Goal: Task Accomplishment & Management: Complete application form

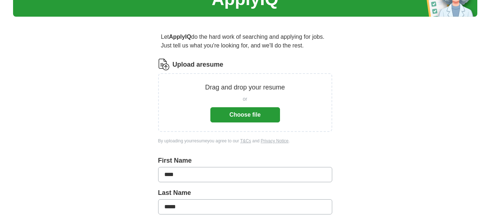
scroll to position [41, 0]
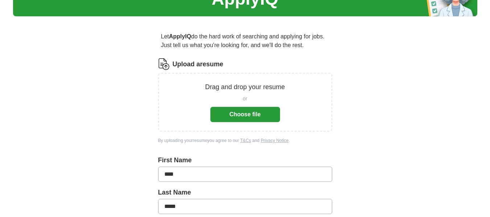
click at [246, 117] on button "Choose file" at bounding box center [246, 114] width 70 height 15
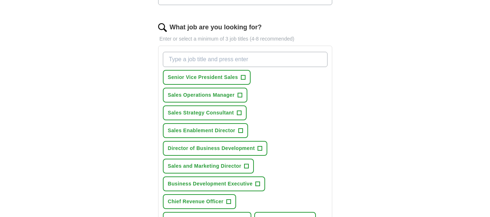
scroll to position [223, 0]
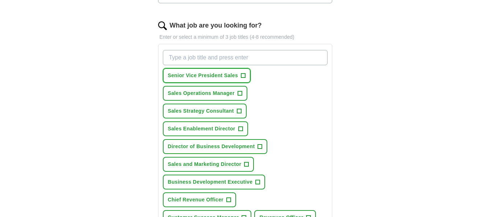
click at [243, 74] on span "+" at bounding box center [243, 76] width 4 height 6
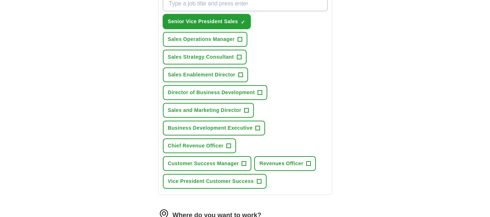
scroll to position [278, 0]
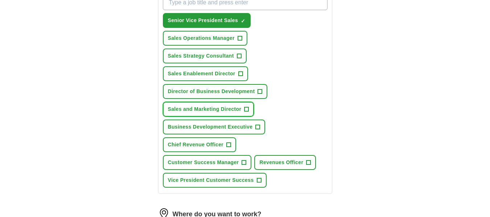
click at [248, 108] on span "+" at bounding box center [247, 110] width 4 height 6
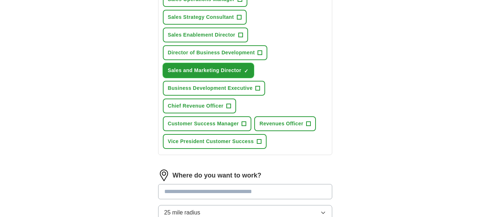
scroll to position [318, 0]
click at [227, 105] on span "+" at bounding box center [229, 106] width 4 height 6
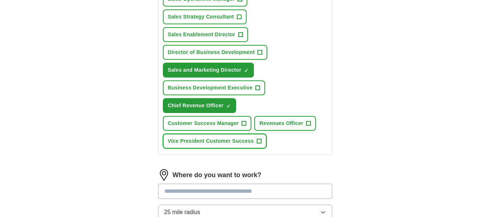
click at [259, 143] on span "+" at bounding box center [259, 142] width 4 height 6
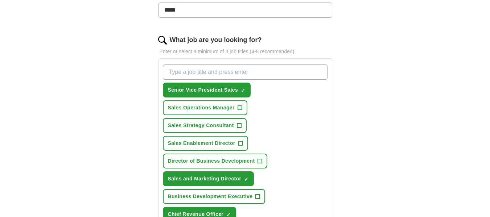
scroll to position [208, 0]
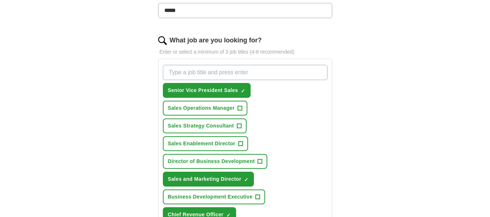
click at [253, 70] on input "What job are you looking for?" at bounding box center [245, 72] width 165 height 15
type input "Vice President Sales"
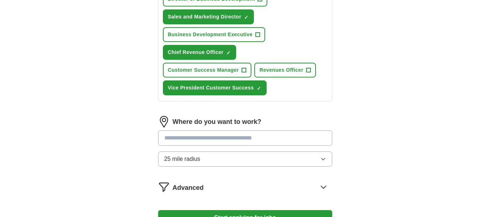
scroll to position [371, 0]
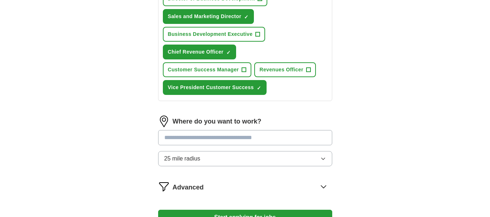
click at [254, 136] on input at bounding box center [245, 137] width 174 height 15
type input "*******"
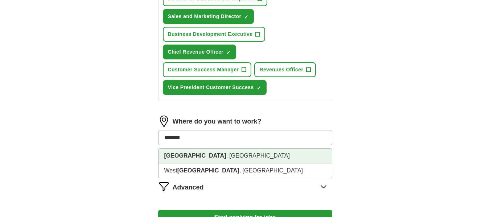
click at [217, 156] on li "Seattle , WA" at bounding box center [246, 156] width 174 height 15
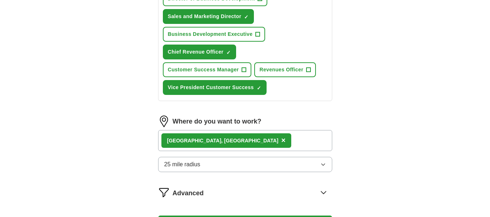
click at [294, 167] on button "25 mile radius" at bounding box center [245, 164] width 174 height 15
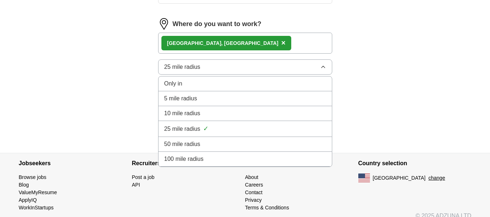
scroll to position [469, 0]
click at [274, 160] on div "100 mile radius" at bounding box center [245, 159] width 162 height 9
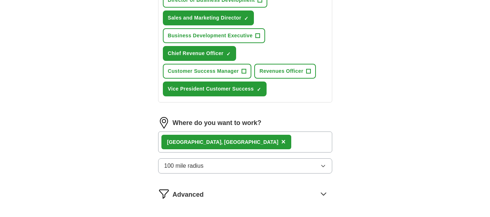
scroll to position [478, 0]
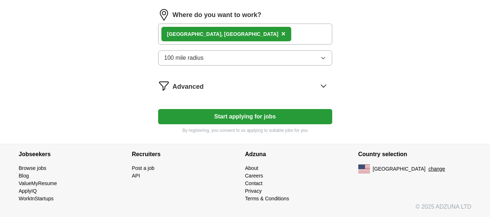
click at [259, 115] on button "Start applying for jobs" at bounding box center [245, 116] width 174 height 15
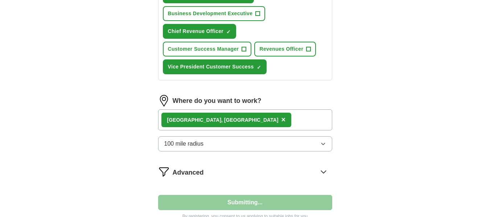
select select "**"
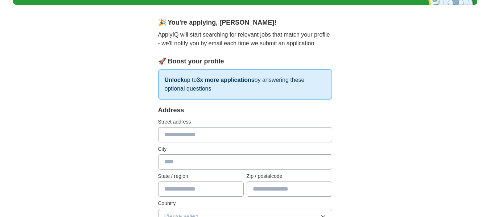
scroll to position [62, 0]
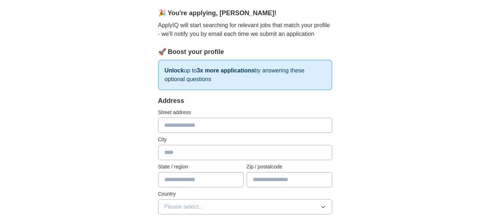
click at [255, 123] on input "text" at bounding box center [245, 125] width 174 height 15
type input "**********"
type input "*******"
type input "**"
click at [277, 179] on input "text" at bounding box center [290, 179] width 86 height 15
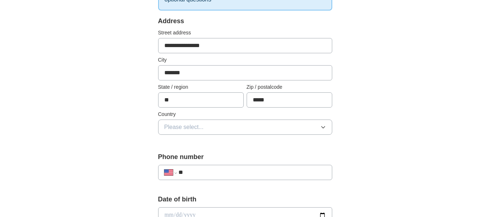
scroll to position [142, 0]
type input "*****"
click at [272, 126] on button "Please select..." at bounding box center [245, 126] width 174 height 15
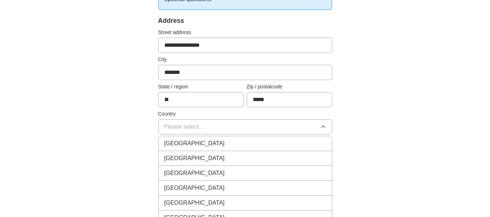
click at [242, 160] on div "United States" at bounding box center [245, 158] width 162 height 9
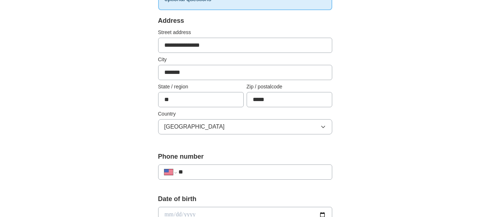
click at [236, 174] on input "**" at bounding box center [252, 172] width 147 height 9
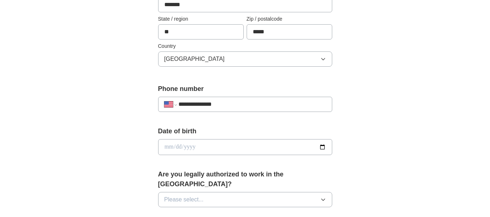
scroll to position [210, 0]
type input "**********"
click at [221, 151] on input "date" at bounding box center [245, 147] width 174 height 16
type input "**********"
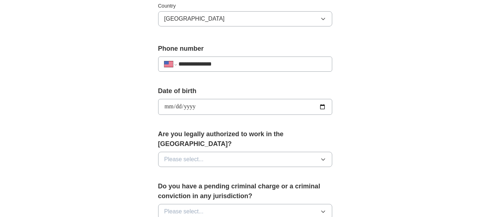
scroll to position [255, 0]
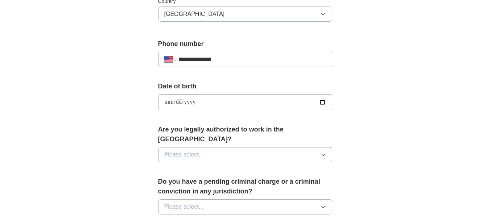
click at [230, 147] on button "Please select..." at bounding box center [245, 154] width 174 height 15
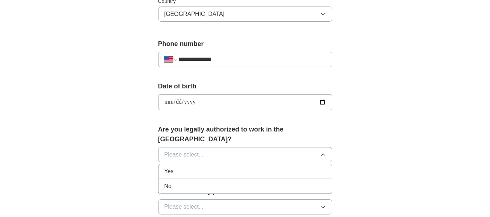
click at [229, 167] on div "Yes" at bounding box center [245, 171] width 162 height 9
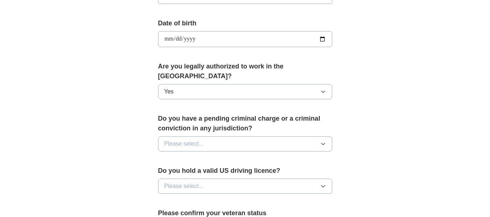
scroll to position [326, 0]
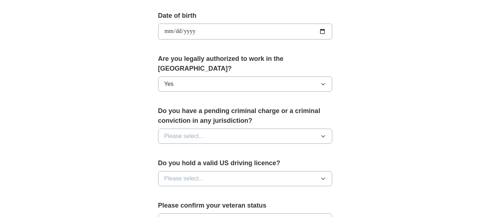
click at [240, 129] on button "Please select..." at bounding box center [245, 136] width 174 height 15
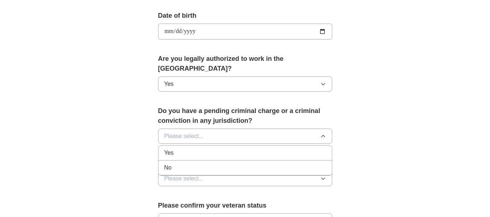
click at [231, 164] on div "No" at bounding box center [245, 168] width 162 height 9
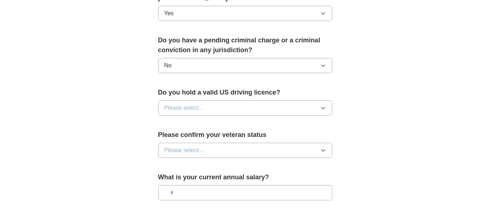
scroll to position [397, 0]
click at [265, 100] on button "Please select..." at bounding box center [245, 107] width 174 height 15
click at [258, 119] on li "Yes" at bounding box center [246, 124] width 174 height 15
click at [256, 143] on button "Please select..." at bounding box center [245, 150] width 174 height 15
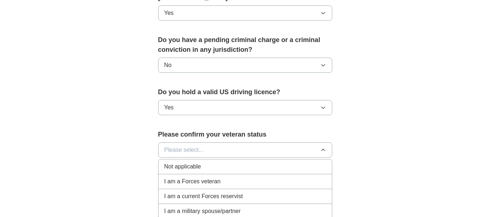
click at [249, 163] on div "Not applicable" at bounding box center [245, 167] width 162 height 9
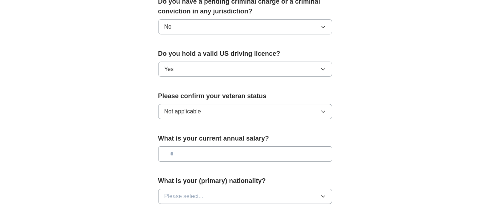
scroll to position [441, 0]
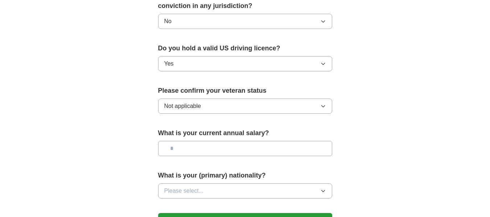
click at [225, 141] on input "text" at bounding box center [245, 148] width 174 height 15
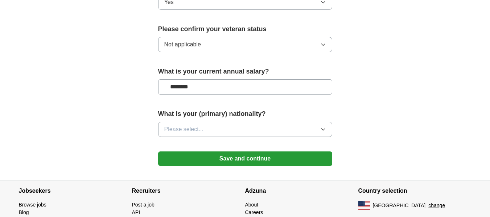
scroll to position [503, 0]
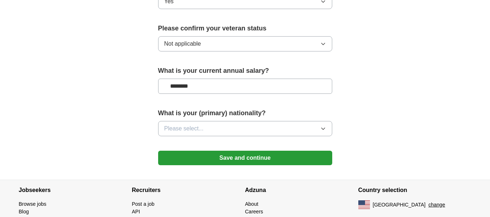
type input "********"
click at [240, 121] on button "Please select..." at bounding box center [245, 128] width 174 height 15
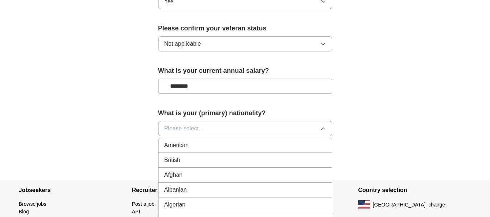
click at [224, 156] on div "British" at bounding box center [245, 160] width 162 height 9
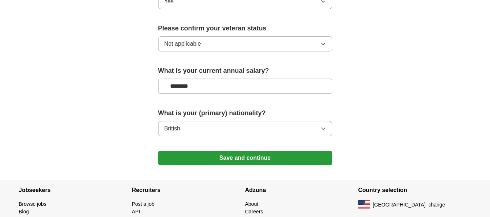
click at [256, 151] on button "Save and continue" at bounding box center [245, 158] width 174 height 15
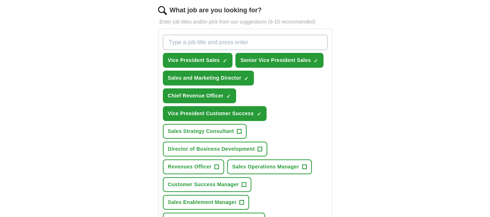
scroll to position [238, 0]
click at [256, 46] on input "What job are you looking for?" at bounding box center [245, 42] width 165 height 15
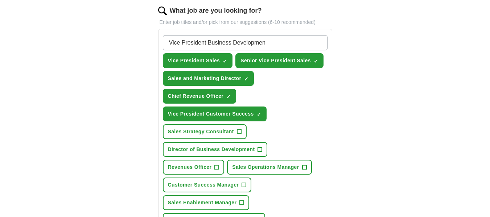
type input "Vice President Business Development"
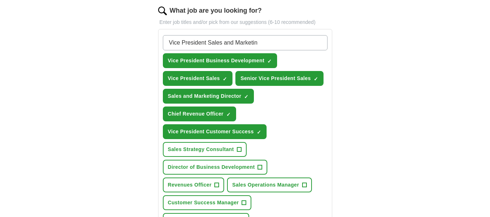
type input "Vice President Sales and Marketing"
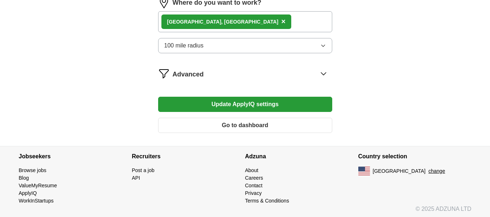
scroll to position [528, 0]
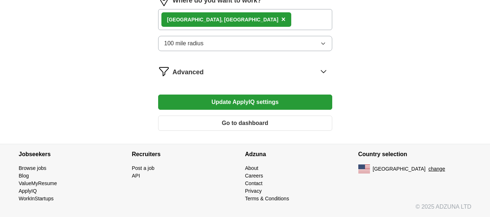
click at [249, 104] on button "Update ApplyIQ settings" at bounding box center [245, 102] width 174 height 15
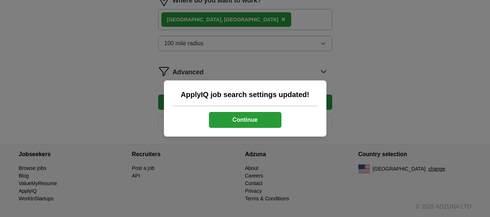
click at [250, 119] on button "Continue" at bounding box center [245, 120] width 73 height 16
